Goal: Transaction & Acquisition: Purchase product/service

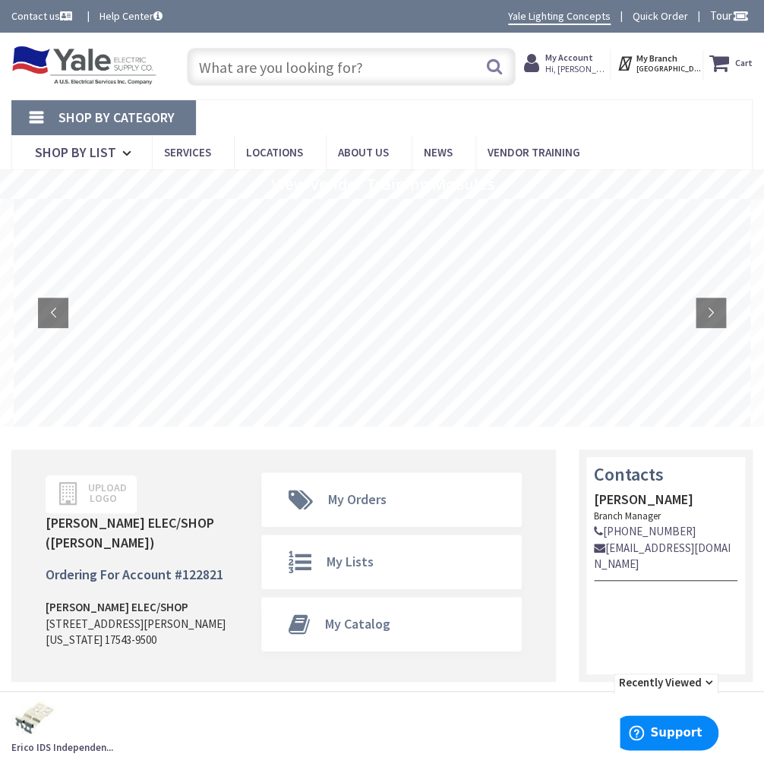
click at [273, 53] on input "text" at bounding box center [351, 67] width 329 height 38
click at [270, 59] on input "text" at bounding box center [351, 67] width 329 height 38
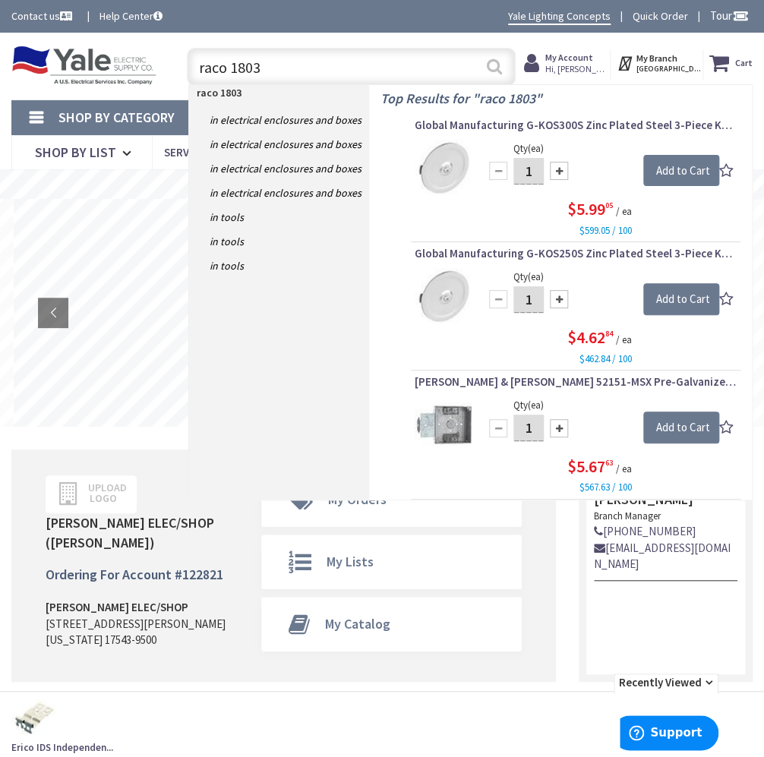
type input "raco 1803"
click at [500, 66] on button "Search" at bounding box center [494, 66] width 20 height 34
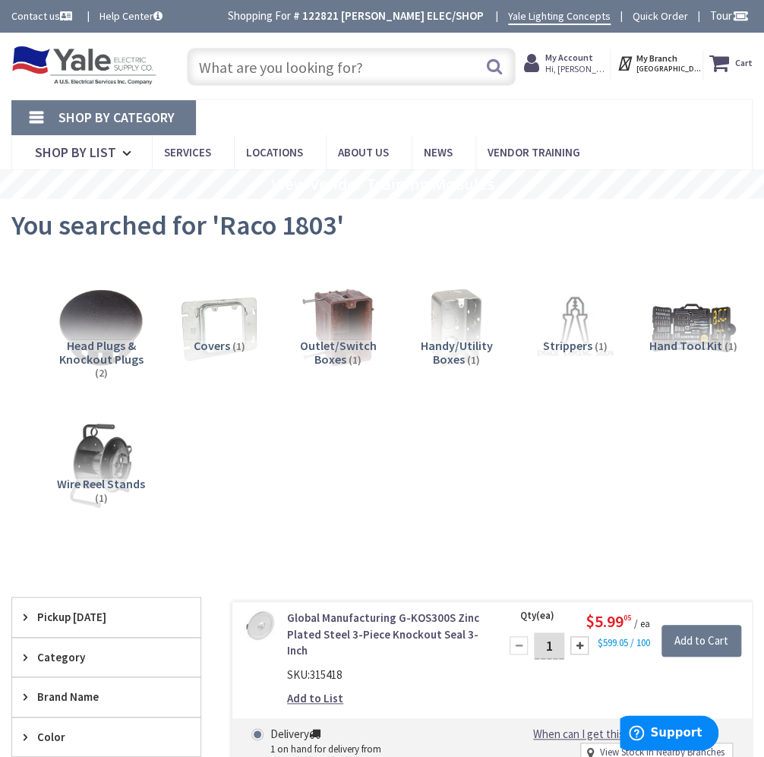
click at [366, 66] on input "text" at bounding box center [351, 67] width 329 height 38
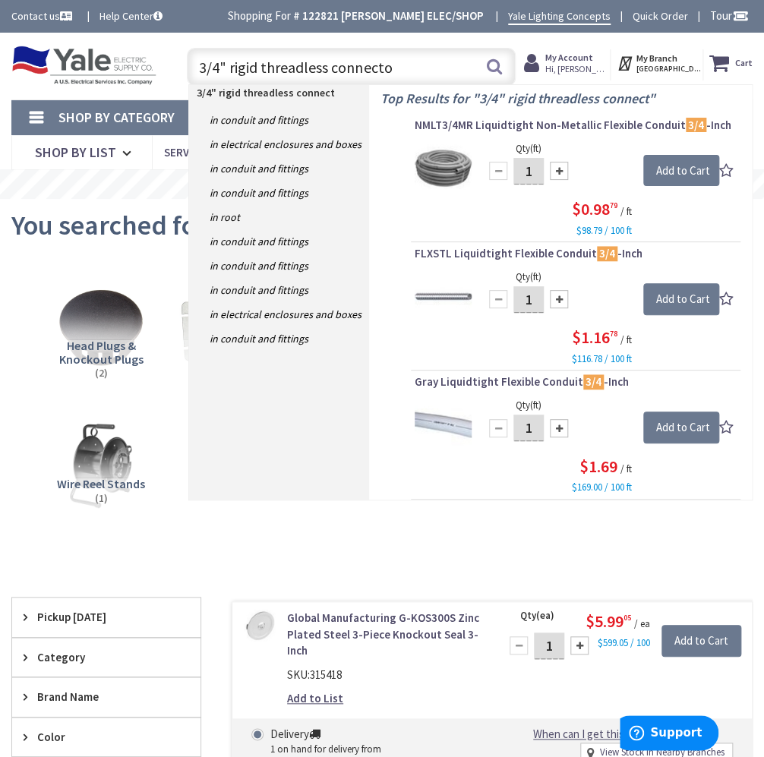
type input "3/4" rigid threadless connector"
